Goal: Task Accomplishment & Management: Manage account settings

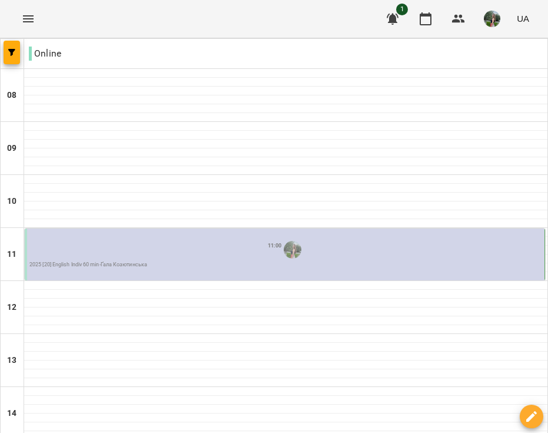
type input "**********"
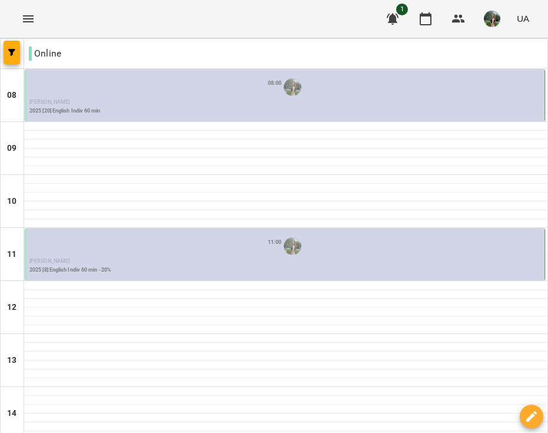
click at [292, 95] on img "Білокур Катерина (а)" at bounding box center [293, 87] width 18 height 18
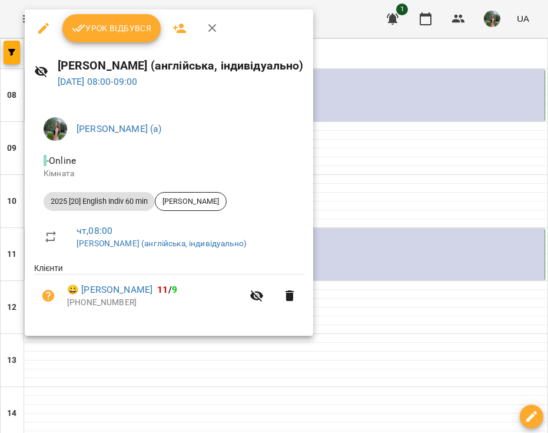
click at [133, 24] on span "Урок відбувся" at bounding box center [112, 28] width 80 height 14
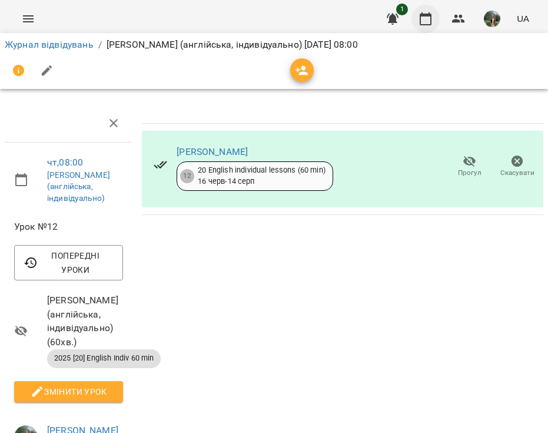
click at [431, 14] on icon "button" at bounding box center [426, 19] width 14 height 14
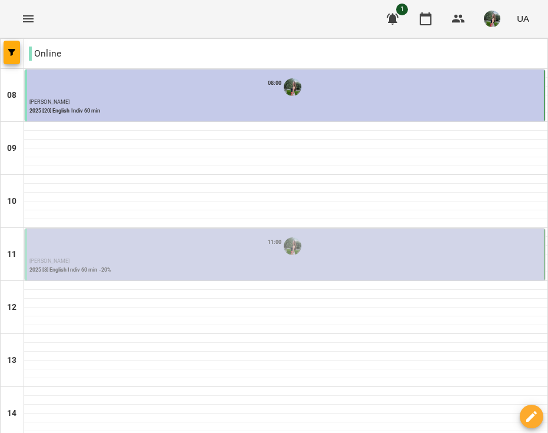
scroll to position [456, 0]
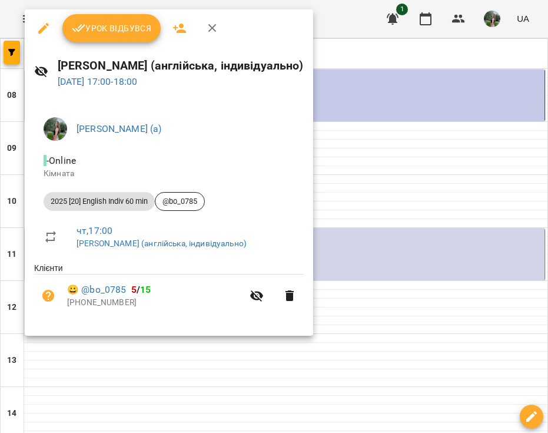
click at [390, 303] on div at bounding box center [274, 216] width 548 height 433
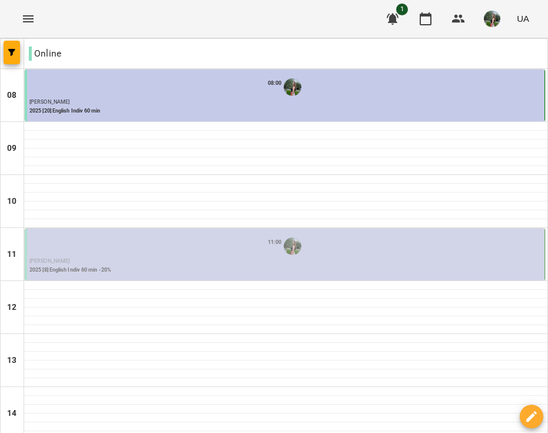
scroll to position [0, 0]
